Goal: Task Accomplishment & Management: Use online tool/utility

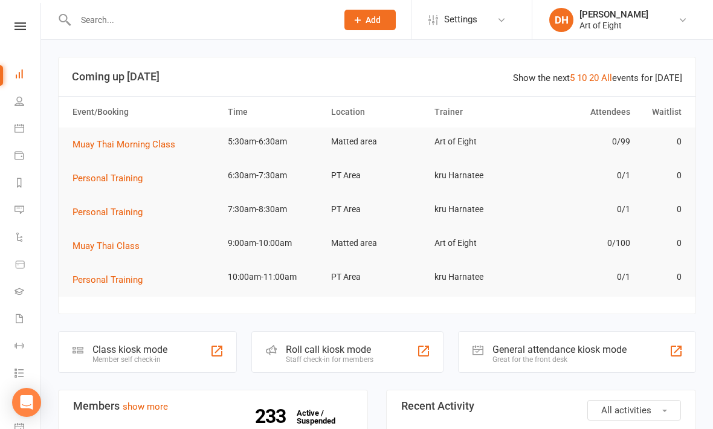
click at [122, 346] on div "Class kiosk mode" at bounding box center [130, 349] width 75 height 11
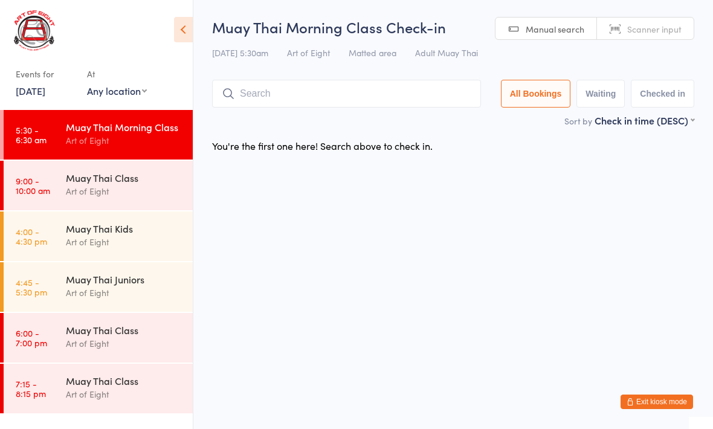
click at [401, 85] on input "search" at bounding box center [346, 94] width 269 height 28
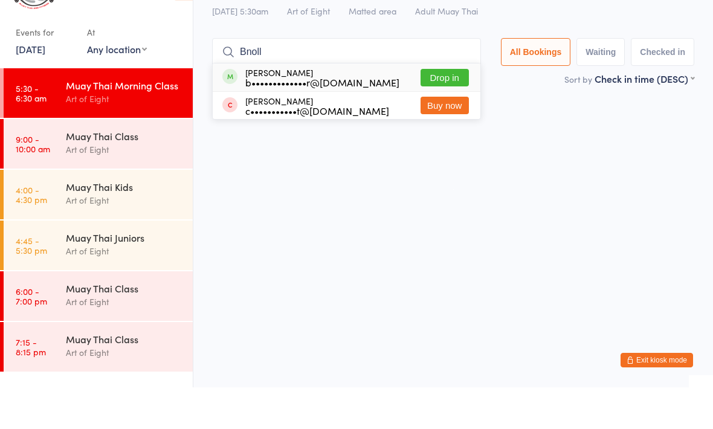
type input "Bnoll"
click at [449, 111] on button "Drop in" at bounding box center [445, 120] width 48 height 18
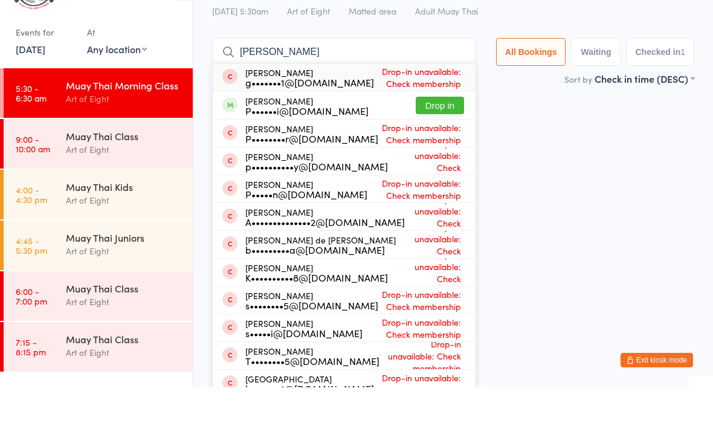
type input "[PERSON_NAME]"
click at [437, 138] on button "Drop in" at bounding box center [440, 147] width 48 height 18
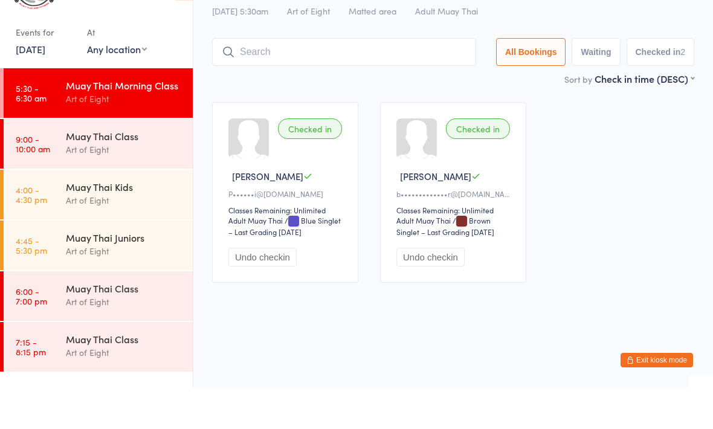
click at [345, 80] on input "search" at bounding box center [344, 94] width 264 height 28
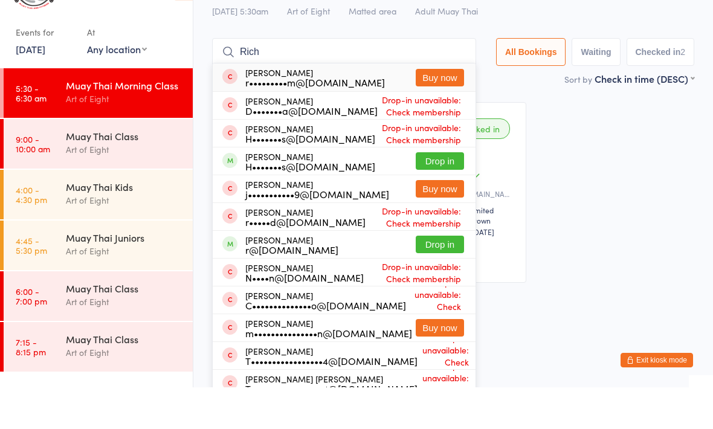
type input "Rich"
click at [433, 278] on button "Drop in" at bounding box center [440, 287] width 48 height 18
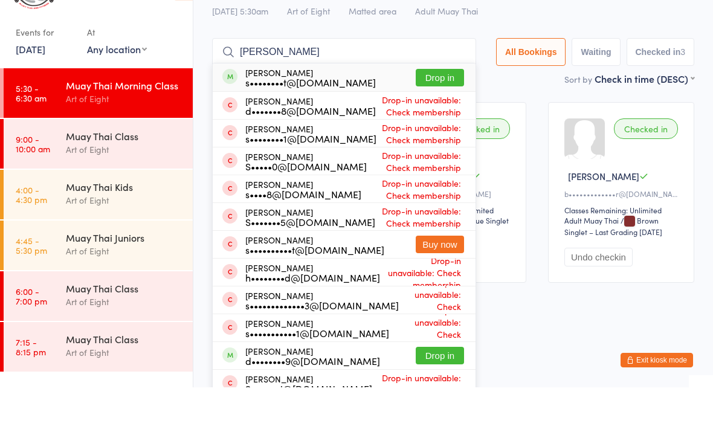
type input "[PERSON_NAME]"
click at [433, 111] on button "Drop in" at bounding box center [440, 120] width 48 height 18
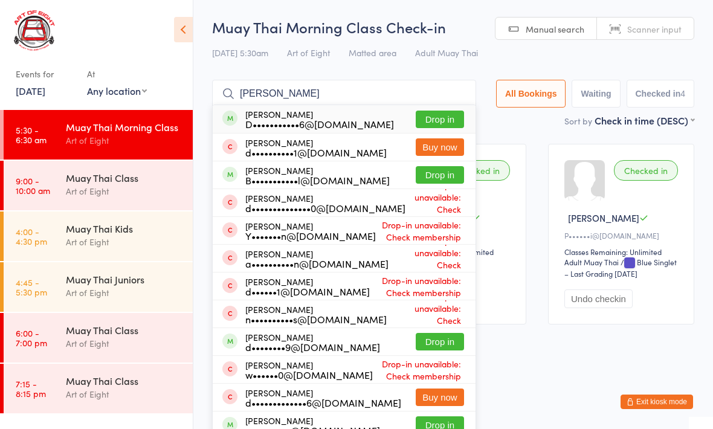
type input "[PERSON_NAME]"
click at [423, 339] on button "Drop in" at bounding box center [440, 342] width 48 height 18
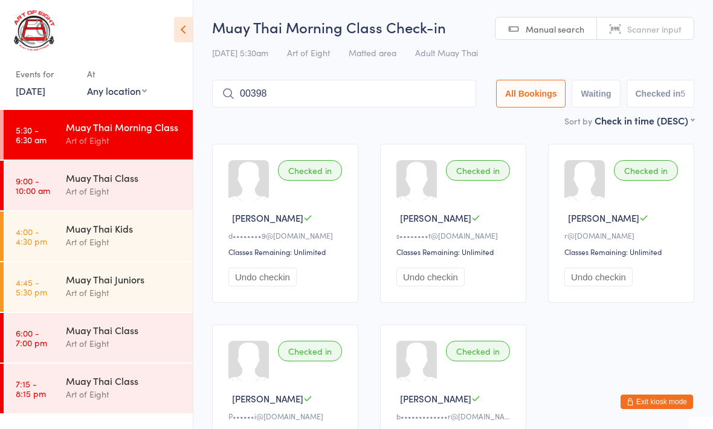
type input "00398"
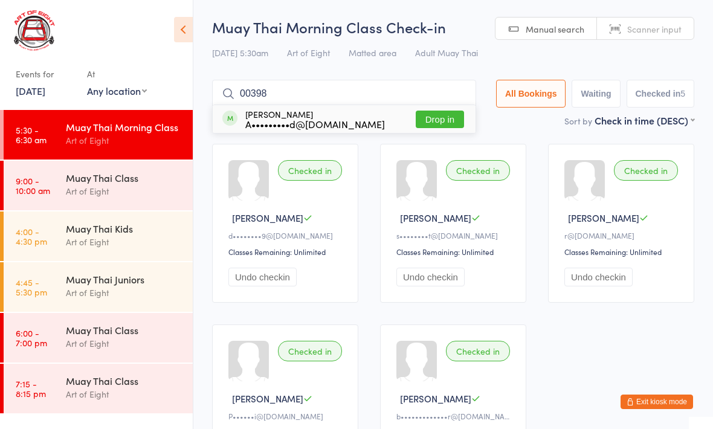
click at [428, 117] on button "Drop in" at bounding box center [440, 120] width 48 height 18
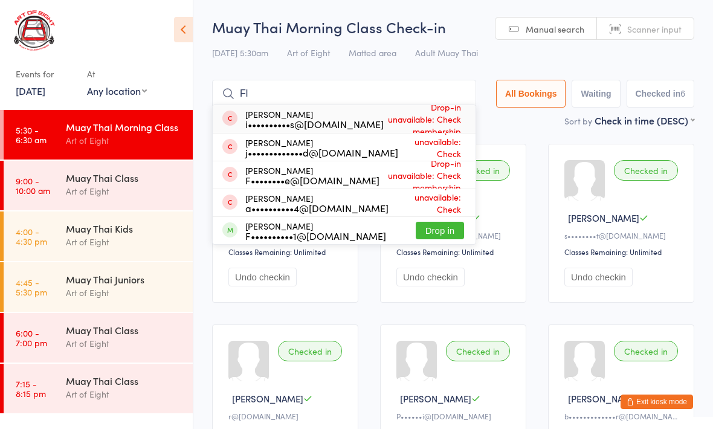
type input "Fl"
click at [424, 236] on button "Drop in" at bounding box center [440, 231] width 48 height 18
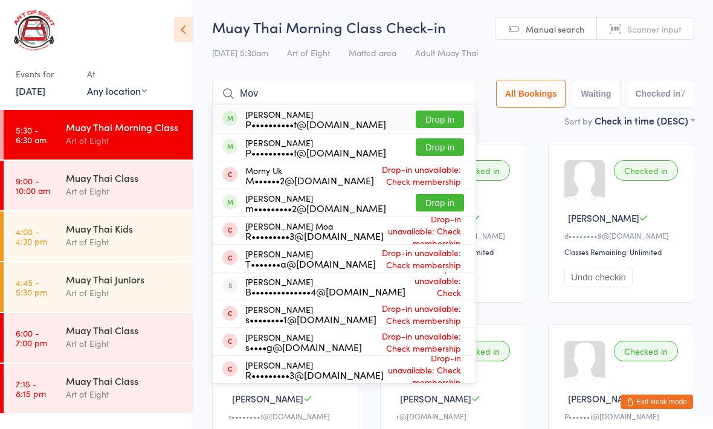
type input "Mov"
click at [437, 207] on button "Drop in" at bounding box center [440, 203] width 48 height 18
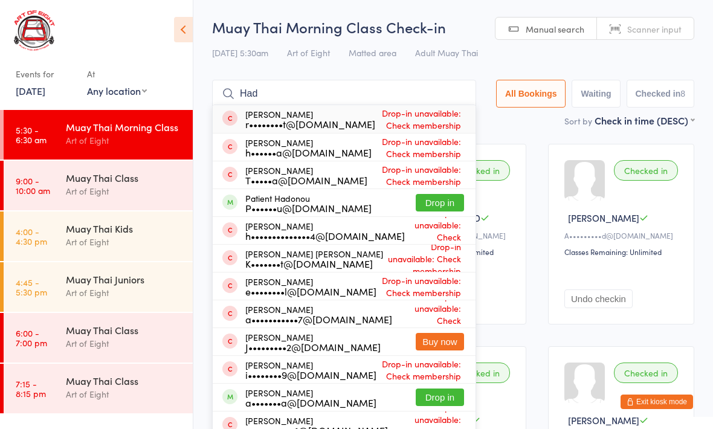
type input "Had"
click at [429, 204] on button "Drop in" at bounding box center [440, 203] width 48 height 18
